Goal: Find specific page/section: Find specific page/section

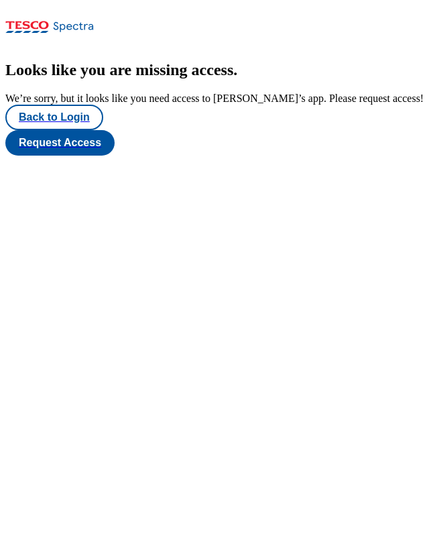
click at [62, 130] on button "Back to Login" at bounding box center [54, 117] width 98 height 25
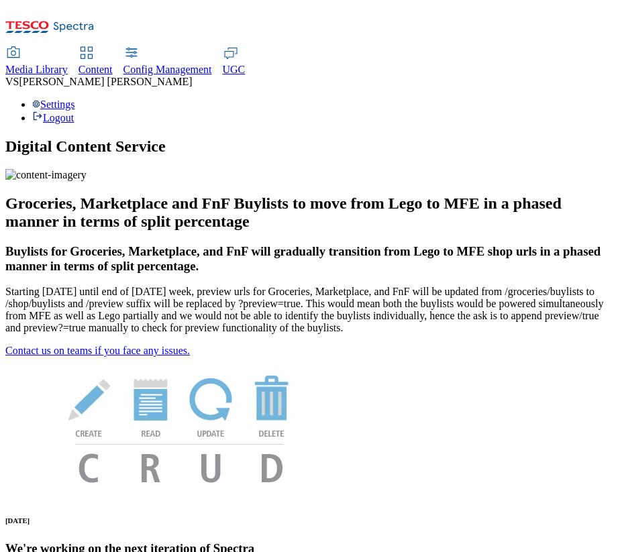
click at [64, 25] on icon at bounding box center [49, 31] width 89 height 28
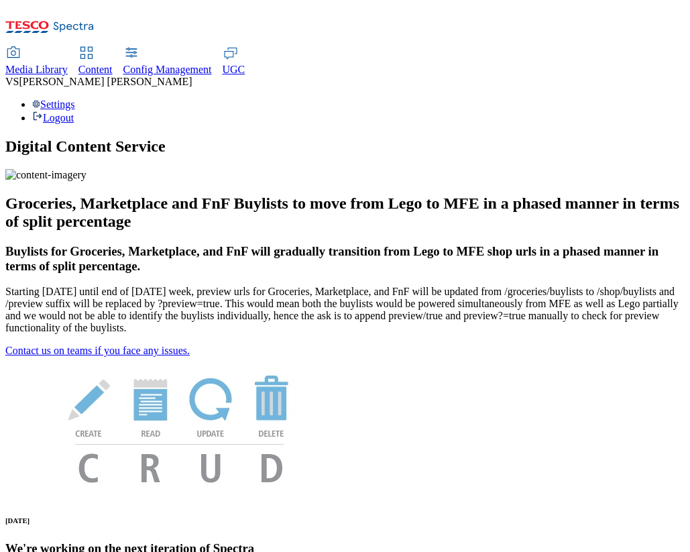
click at [113, 64] on span "Content" at bounding box center [96, 69] width 34 height 11
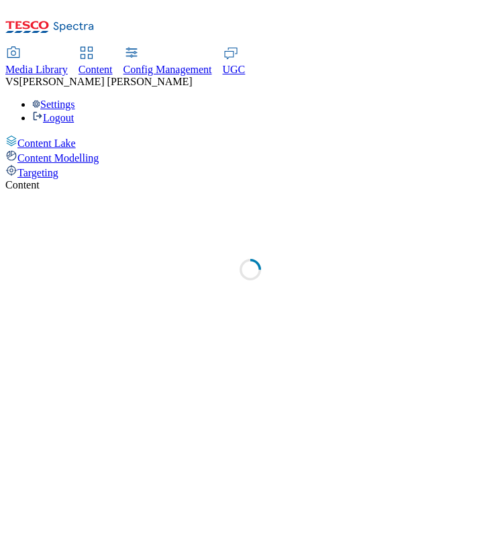
select select "group-comms"
